Goal: Task Accomplishment & Management: Use online tool/utility

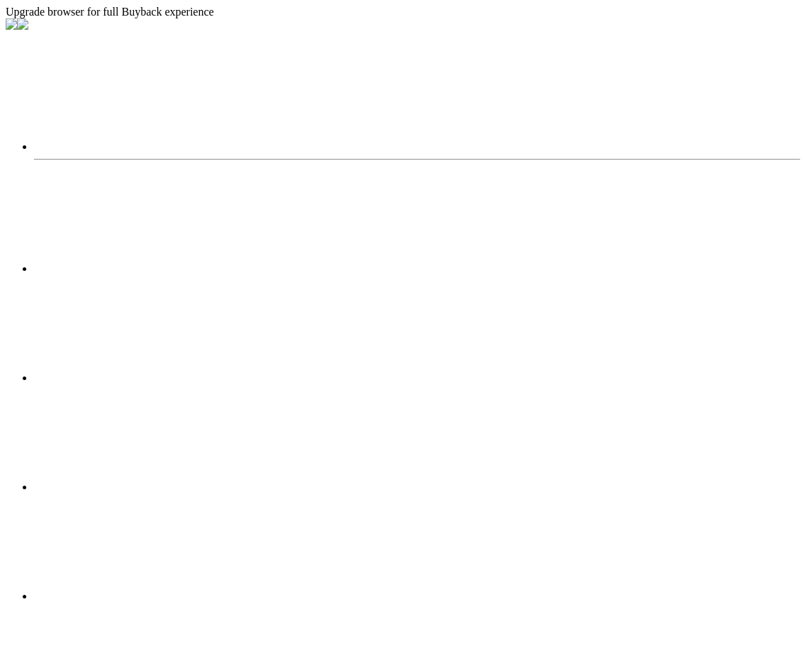
select select "2025"
